Goal: Use online tool/utility

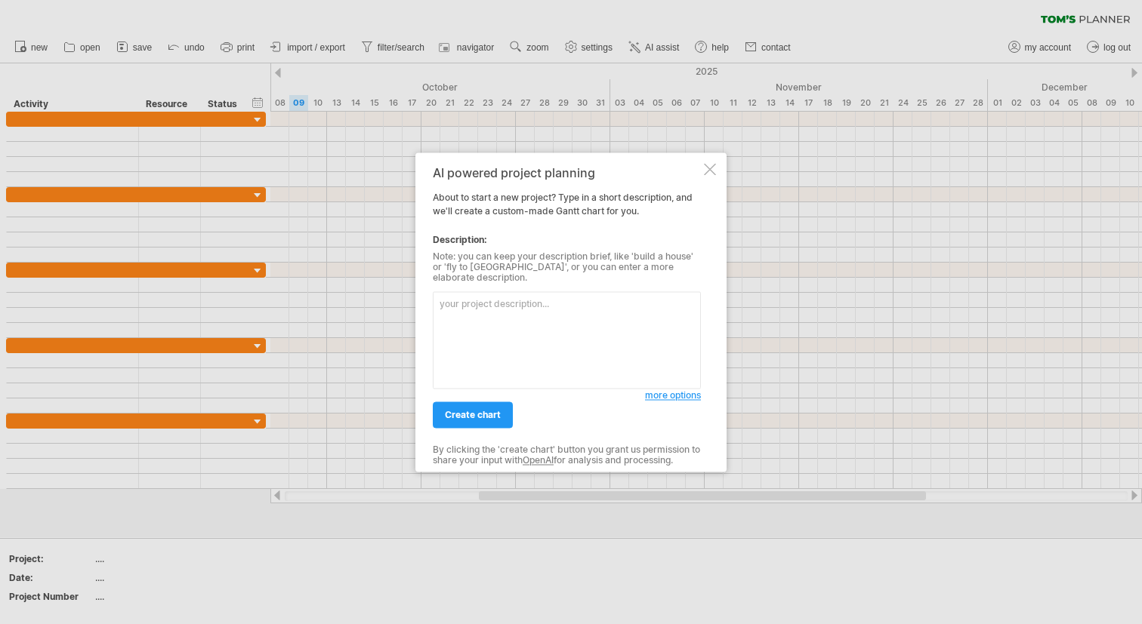
click at [537, 353] on textarea at bounding box center [567, 339] width 268 height 97
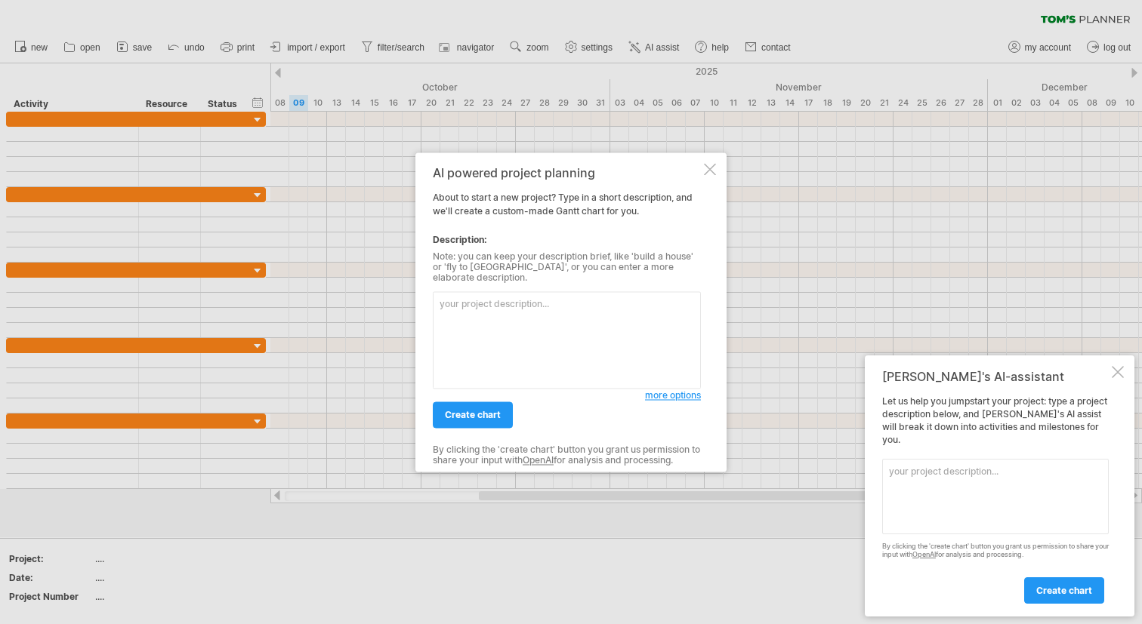
click at [497, 344] on textarea at bounding box center [567, 339] width 268 height 97
paste textarea "Loremi d sitametconse Adipi elits doe te Incid Utla Etdolor magnaa "EN-Admin Ve…"
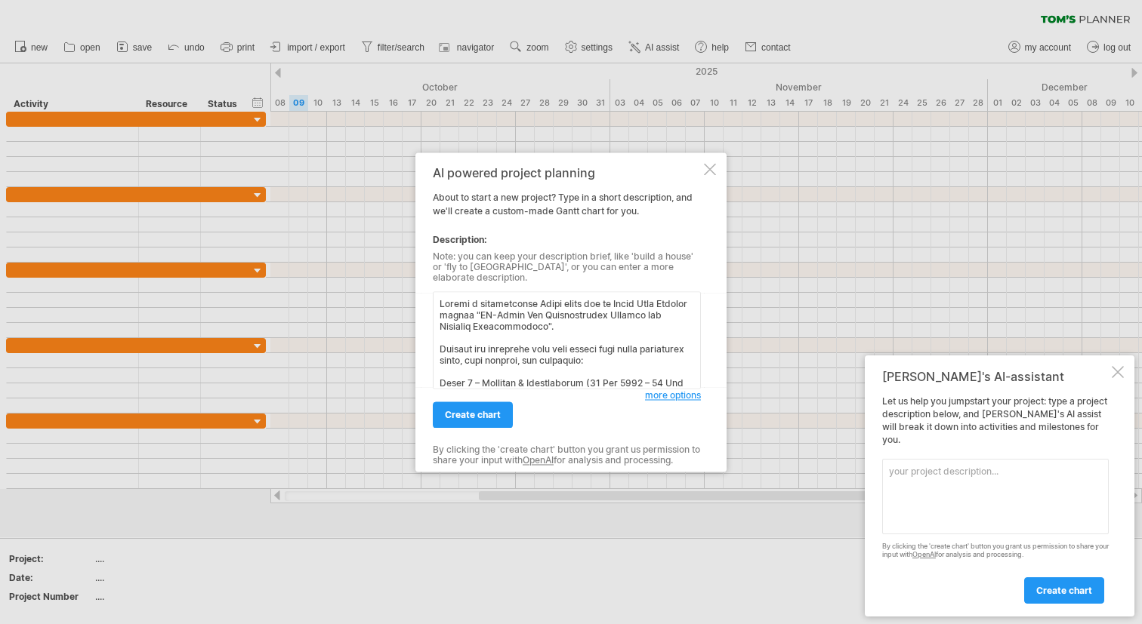
scroll to position [458, 0]
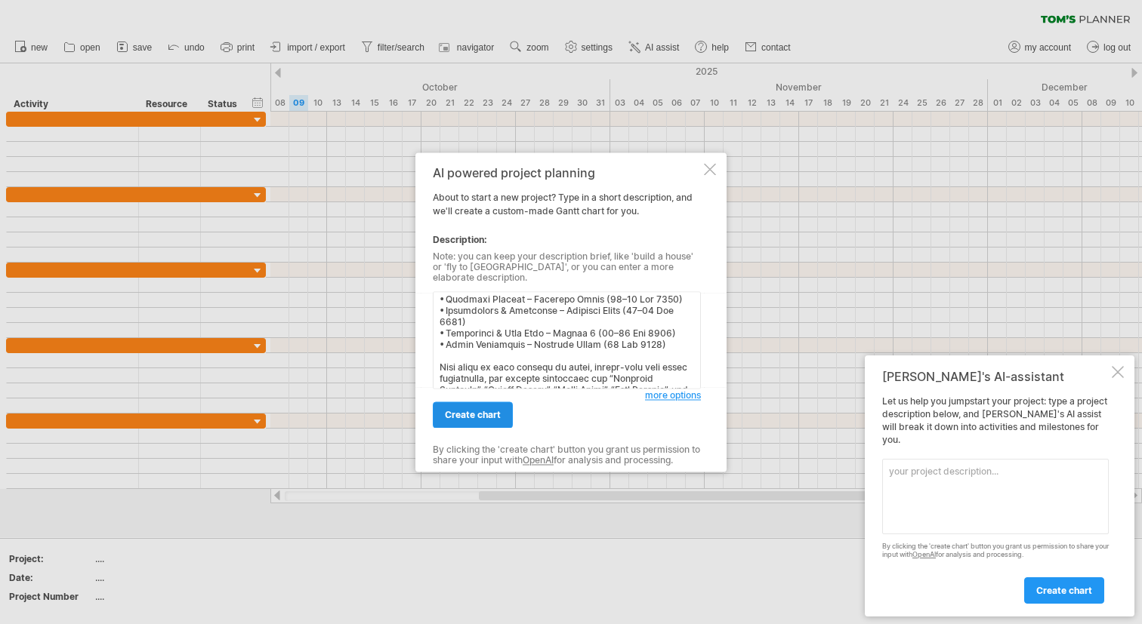
type textarea "Loremi d sitametconse Adipi elits doe te Incid Utla Etdolor magnaa "EN-Admin Ve…"
click at [489, 410] on span "create chart" at bounding box center [473, 414] width 56 height 11
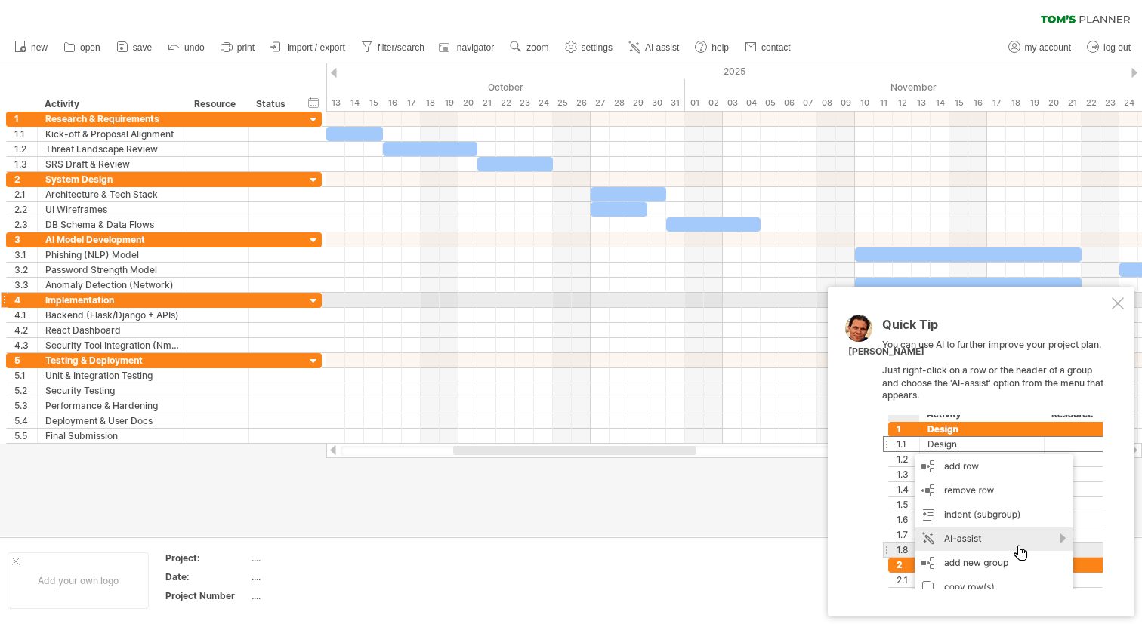
click at [1118, 305] on div at bounding box center [1118, 304] width 12 height 12
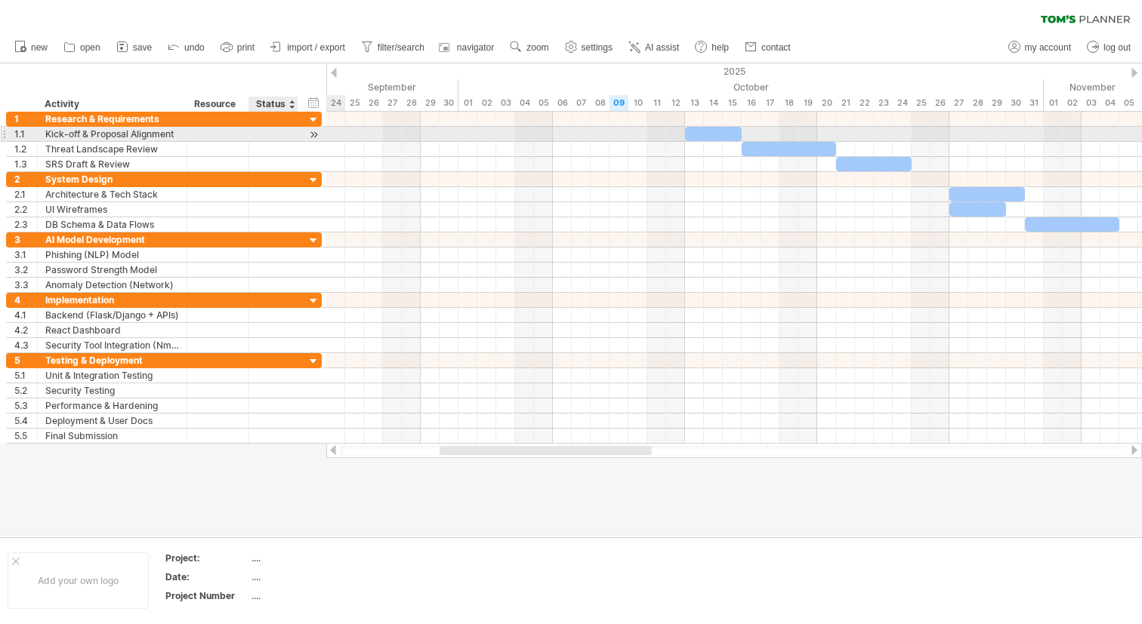
click at [270, 137] on div at bounding box center [273, 134] width 33 height 14
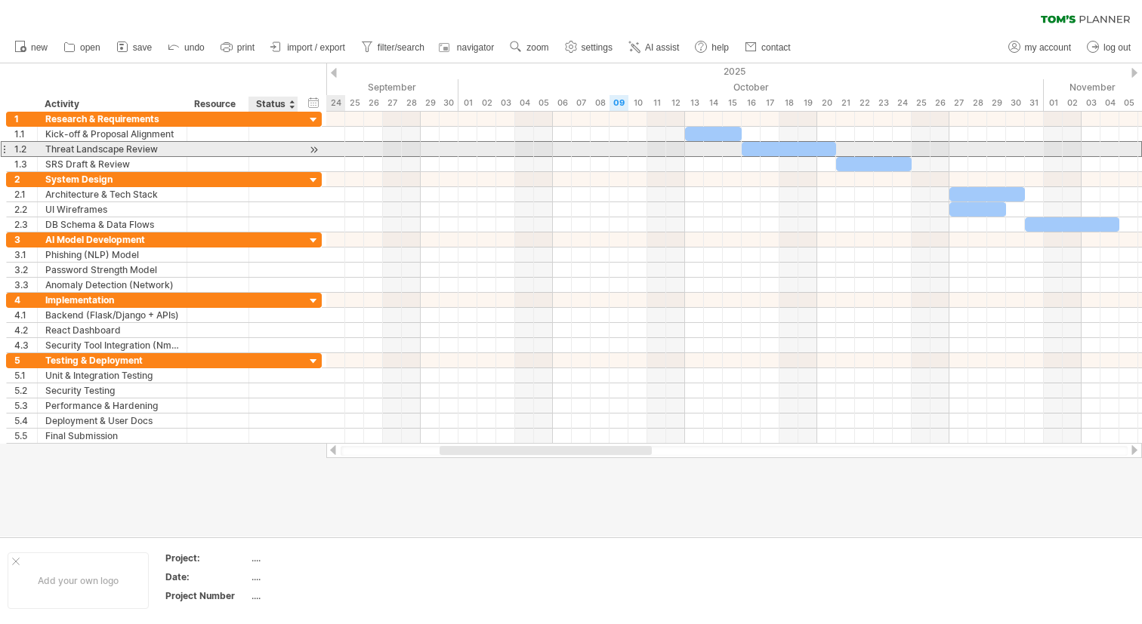
click at [270, 154] on div at bounding box center [273, 149] width 33 height 14
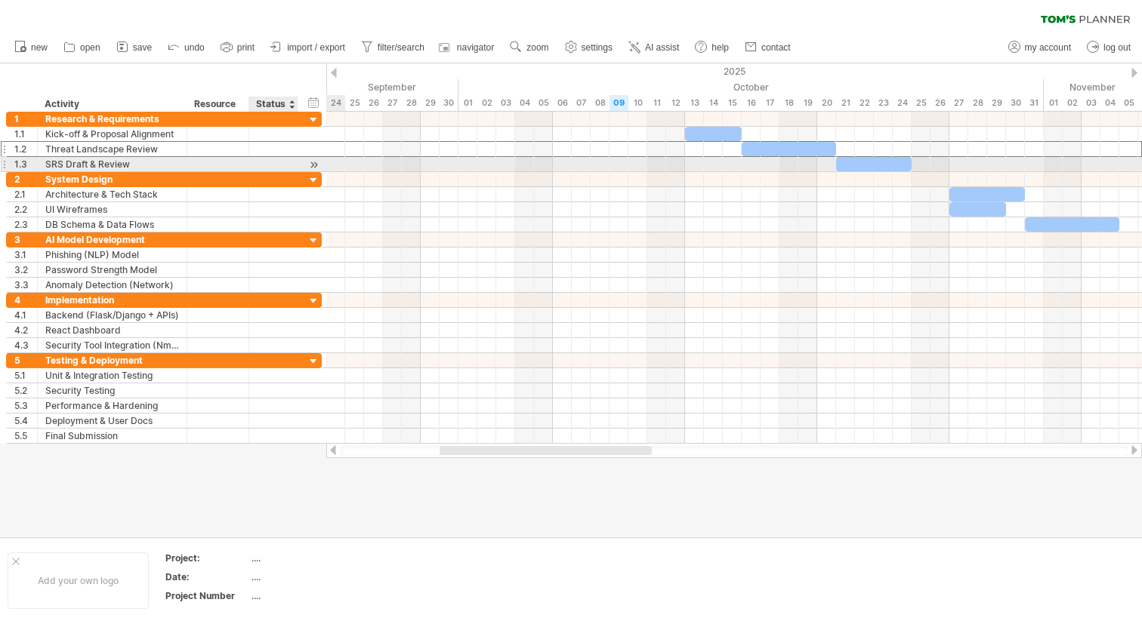
click at [267, 165] on div at bounding box center [273, 164] width 33 height 14
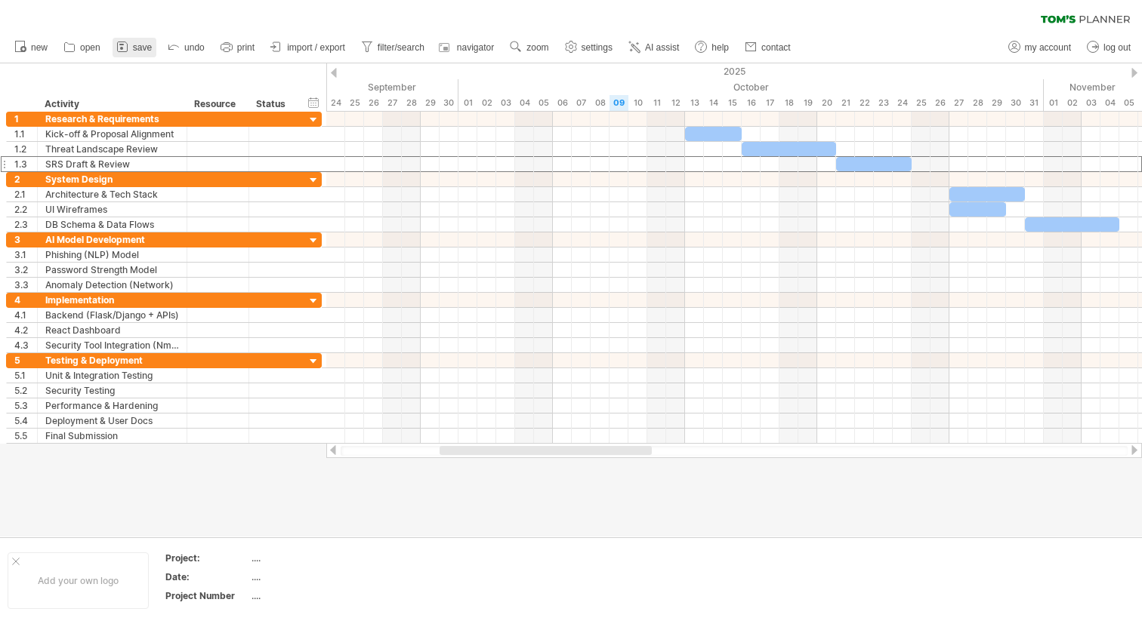
click at [125, 45] on icon at bounding box center [122, 46] width 15 height 15
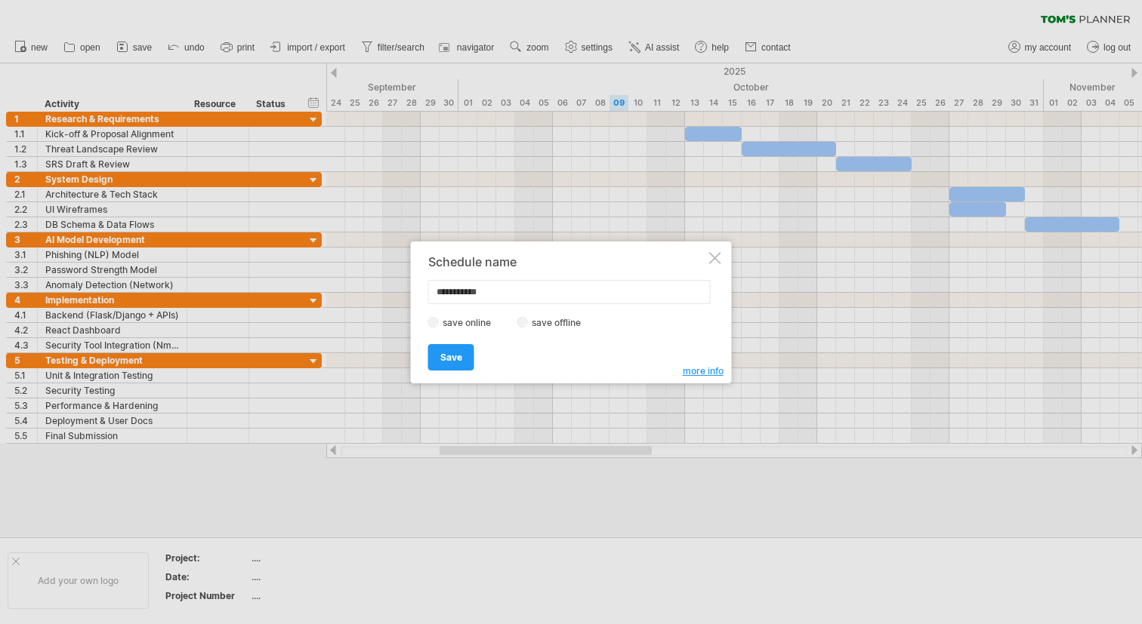
drag, startPoint x: 526, startPoint y: 295, endPoint x: 423, endPoint y: 290, distance: 102.8
click at [423, 290] on div "**********" at bounding box center [571, 313] width 321 height 142
click at [492, 295] on input "text" at bounding box center [569, 292] width 282 height 24
type input "**********"
click at [458, 356] on span "Save" at bounding box center [451, 357] width 22 height 11
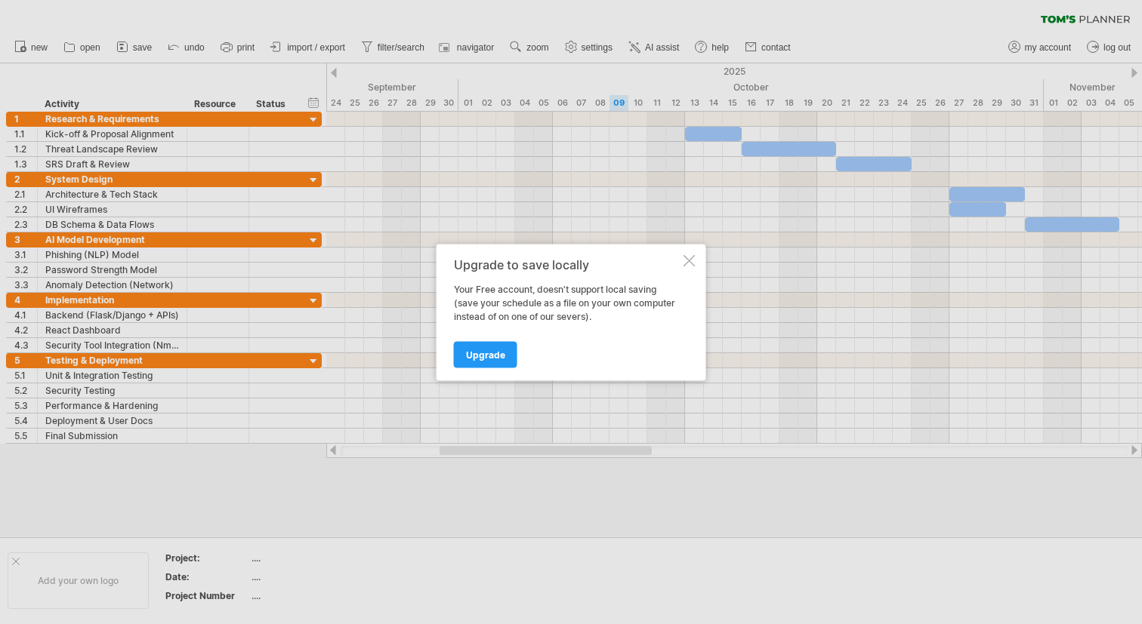
click at [692, 259] on div at bounding box center [689, 260] width 12 height 12
